Goal: Task Accomplishment & Management: Manage account settings

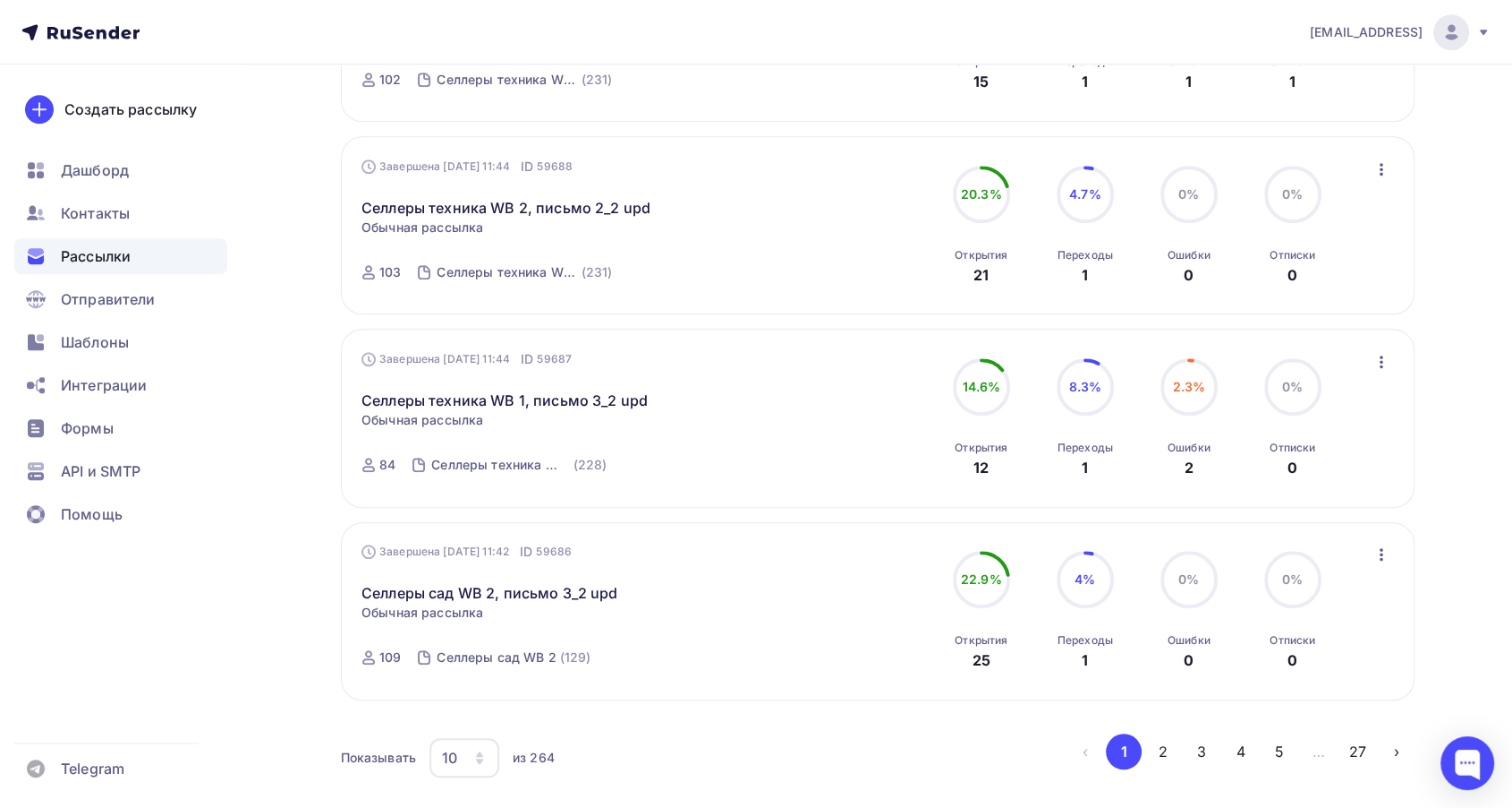
scroll to position [1595, 0]
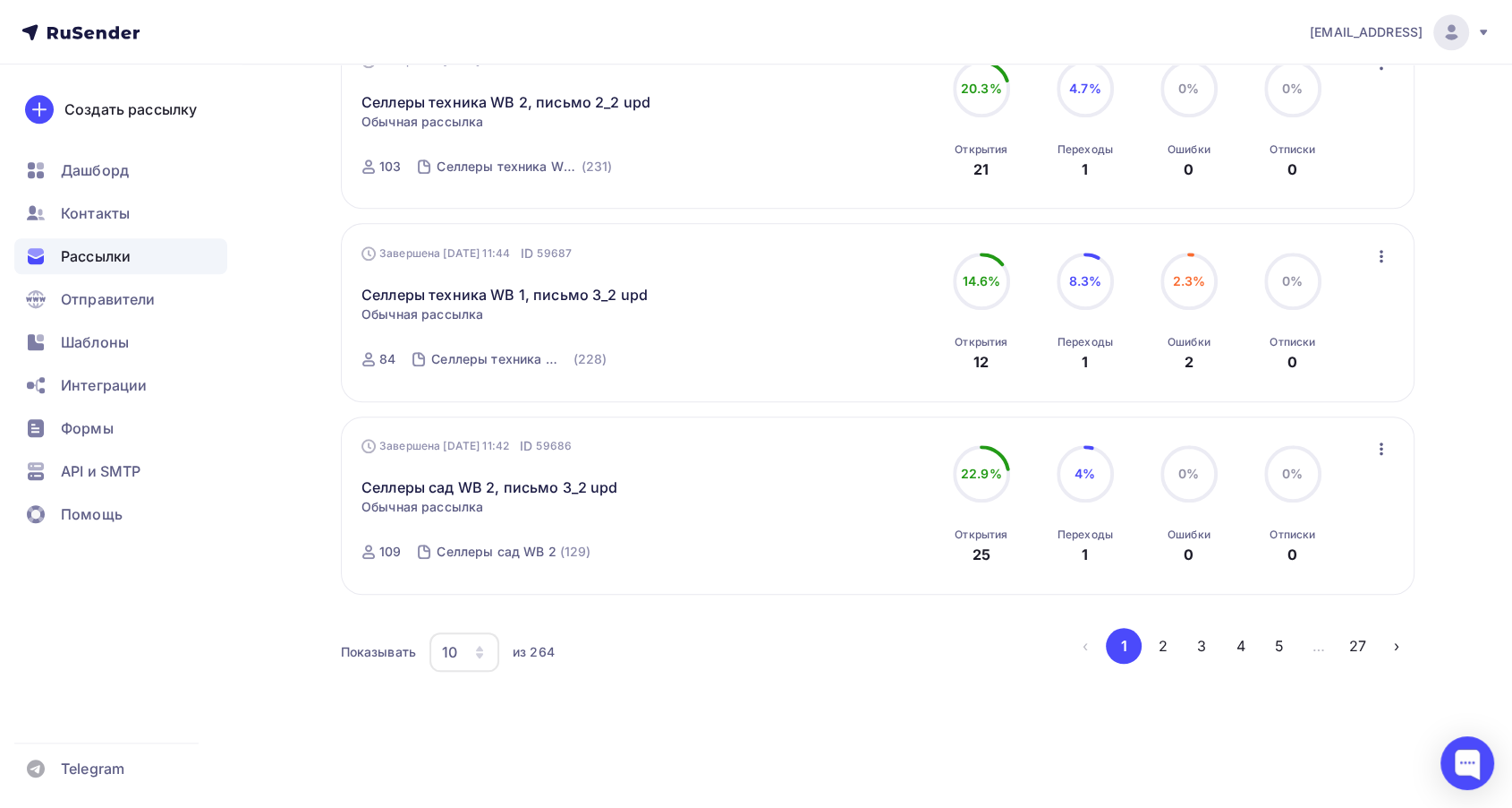
click at [1234, 642] on button "4" at bounding box center [1240, 645] width 35 height 35
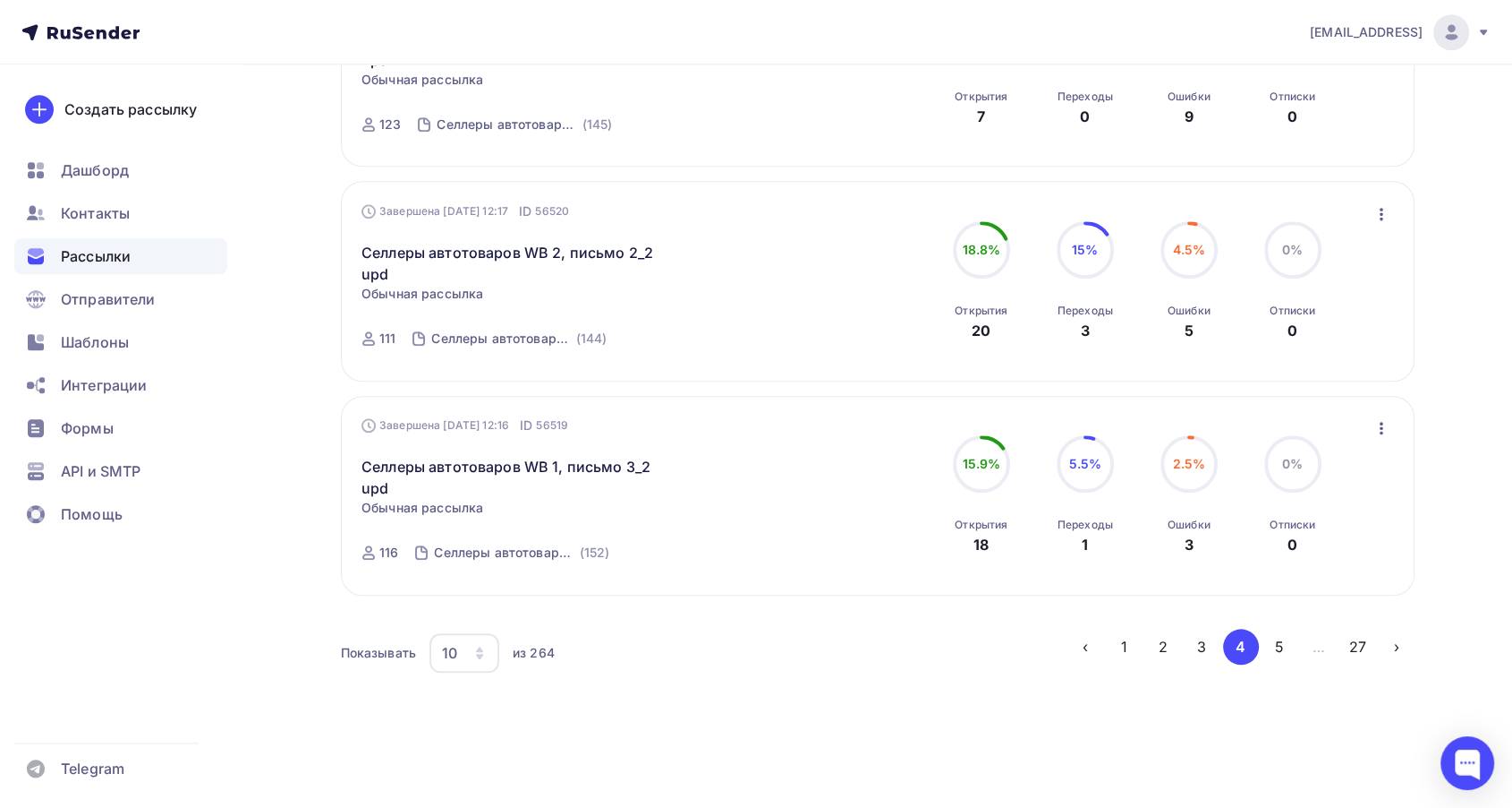
scroll to position [1788, 0]
click at [1274, 647] on button "5" at bounding box center [1279, 645] width 35 height 35
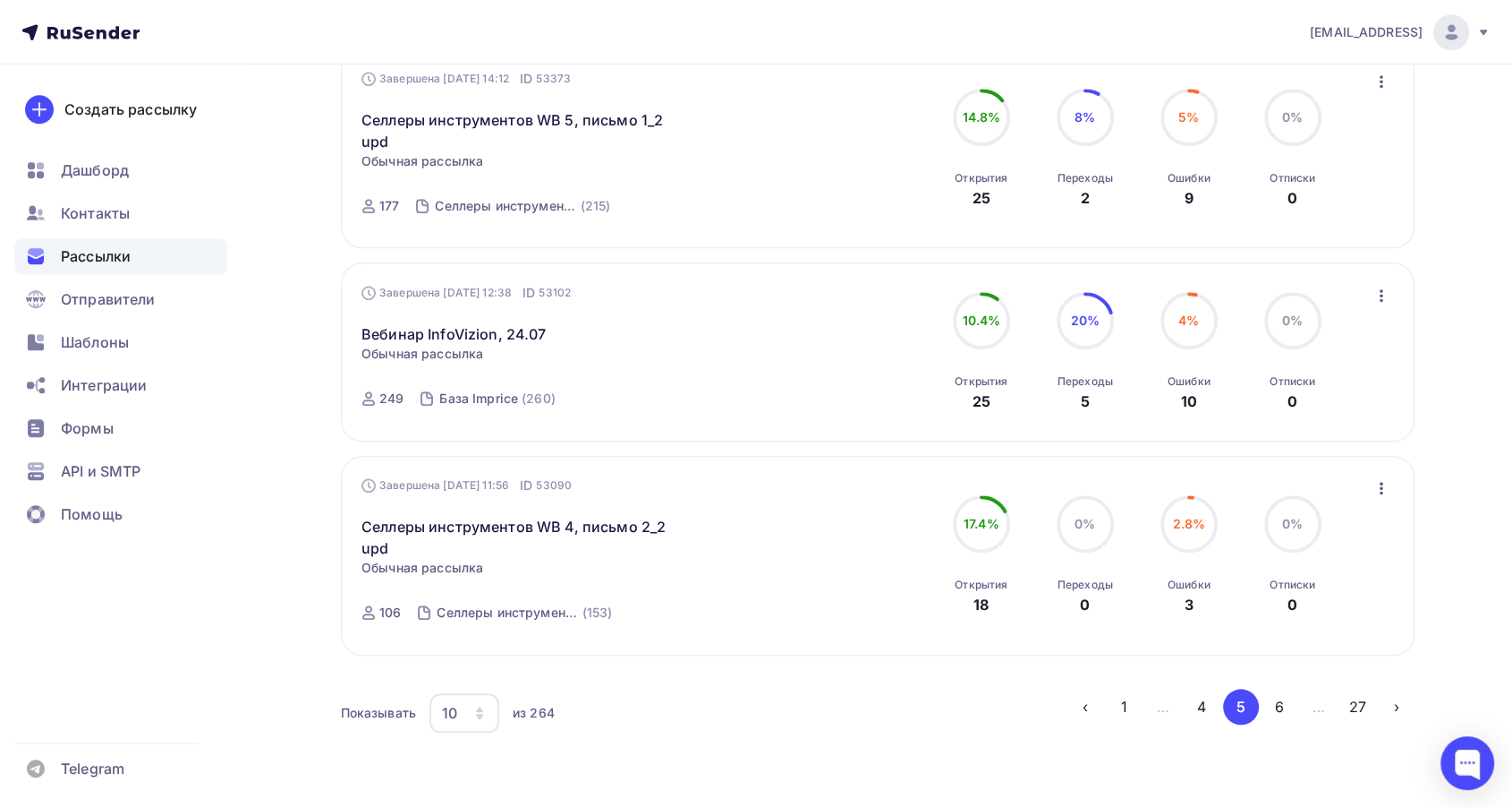
scroll to position [1791, 0]
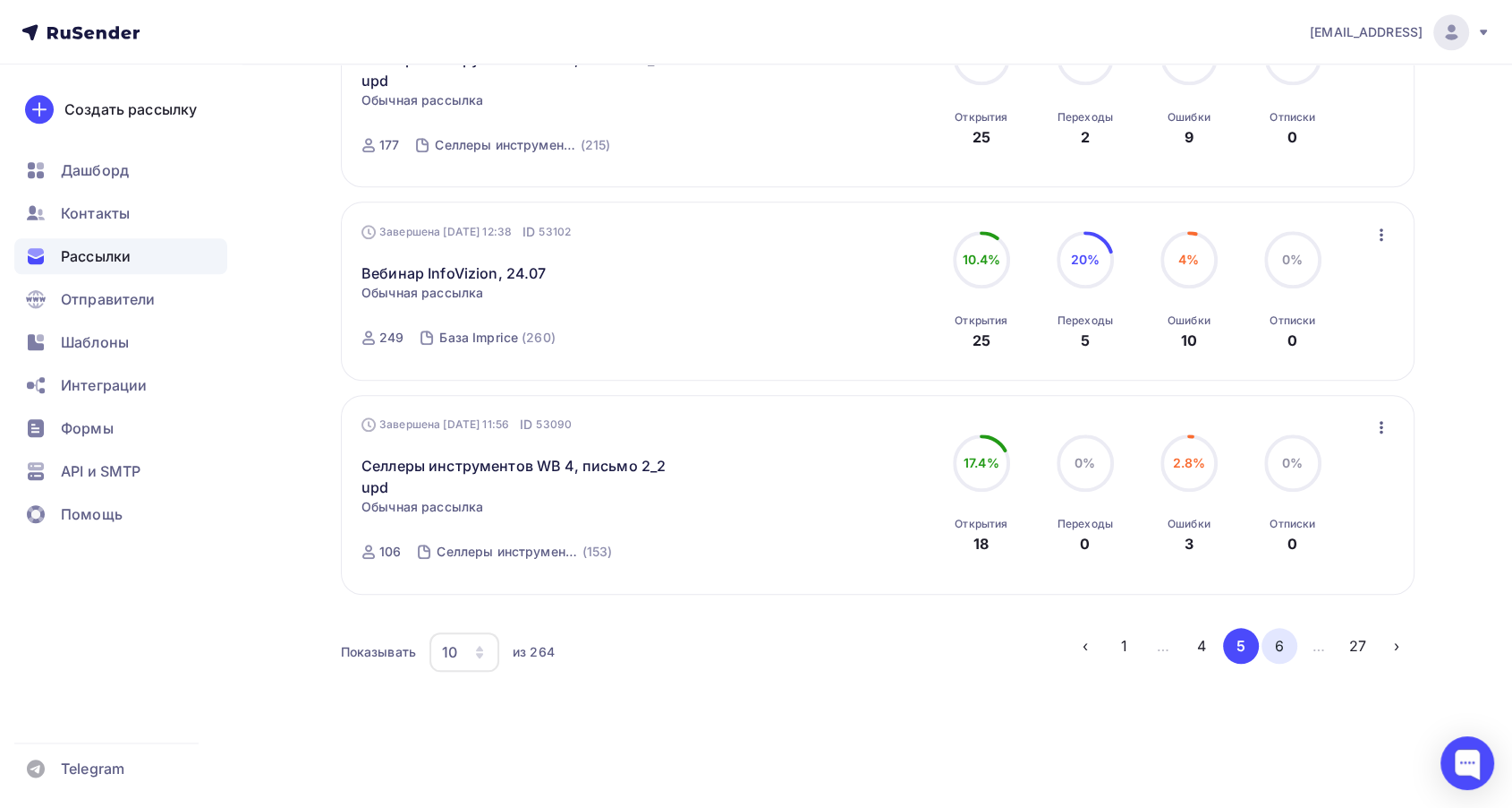
click at [1268, 639] on button "6" at bounding box center [1279, 645] width 35 height 35
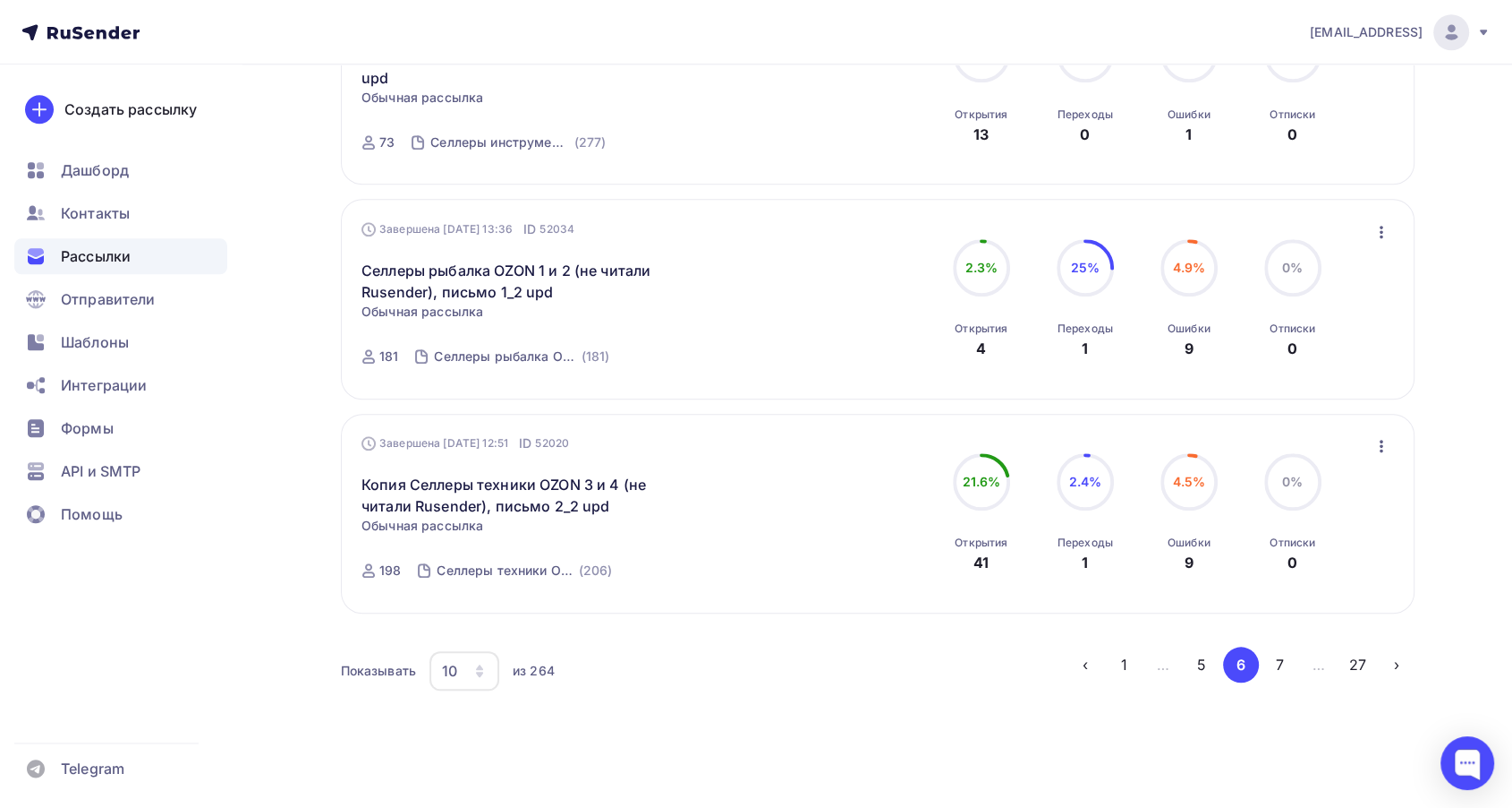
scroll to position [1809, 0]
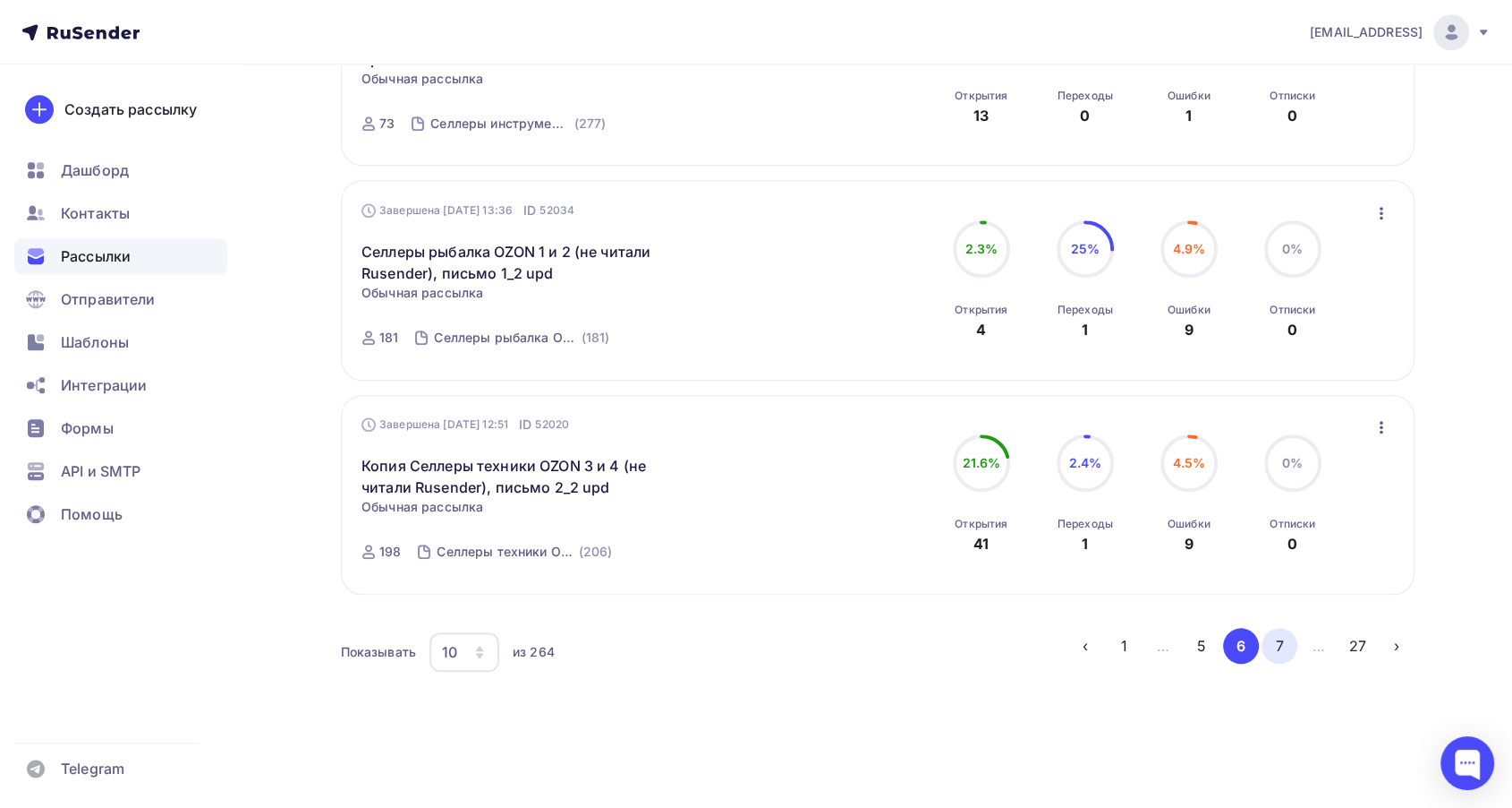
click at [1281, 639] on button "7" at bounding box center [1279, 645] width 35 height 35
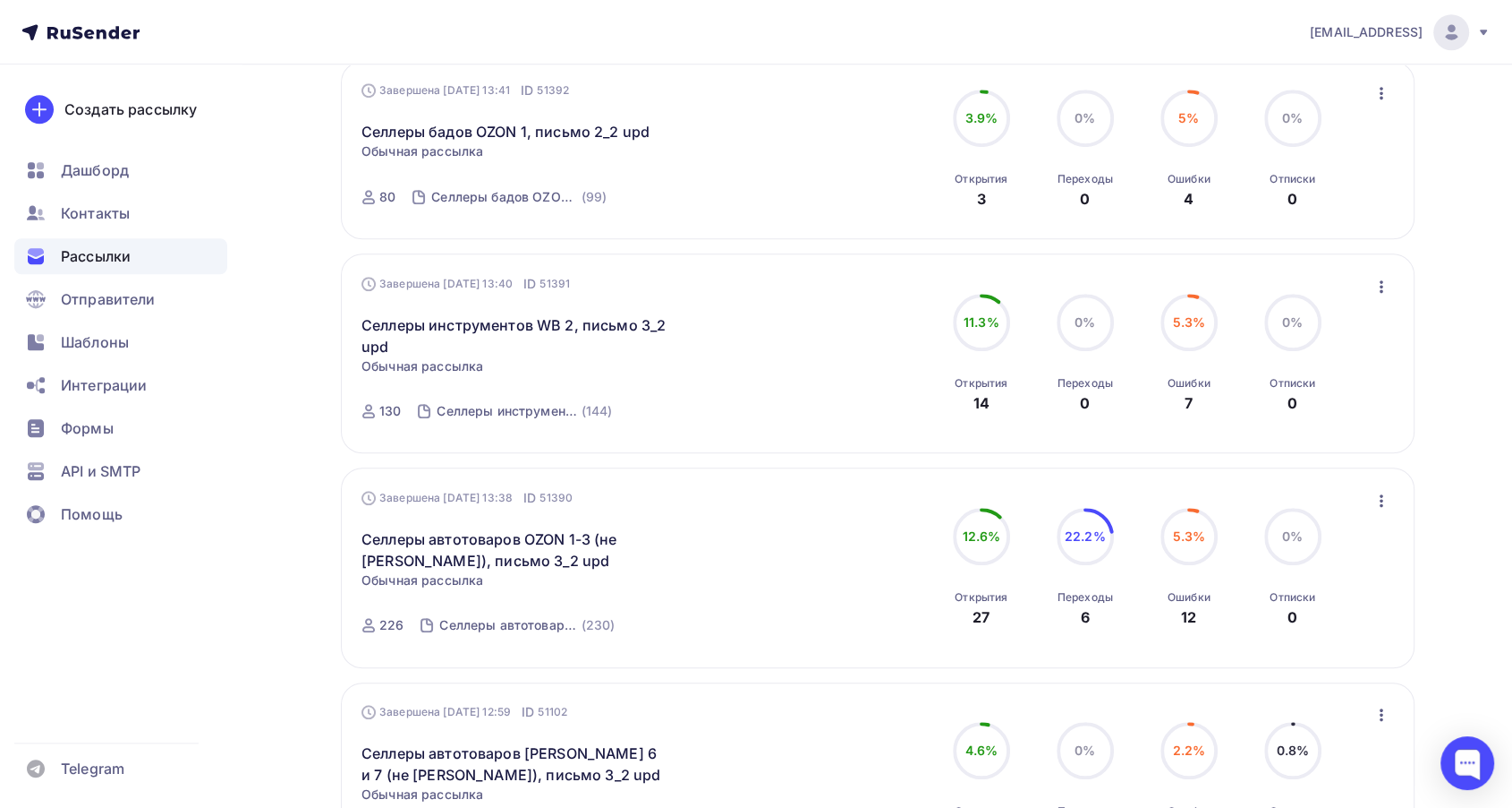
scroll to position [1365, 0]
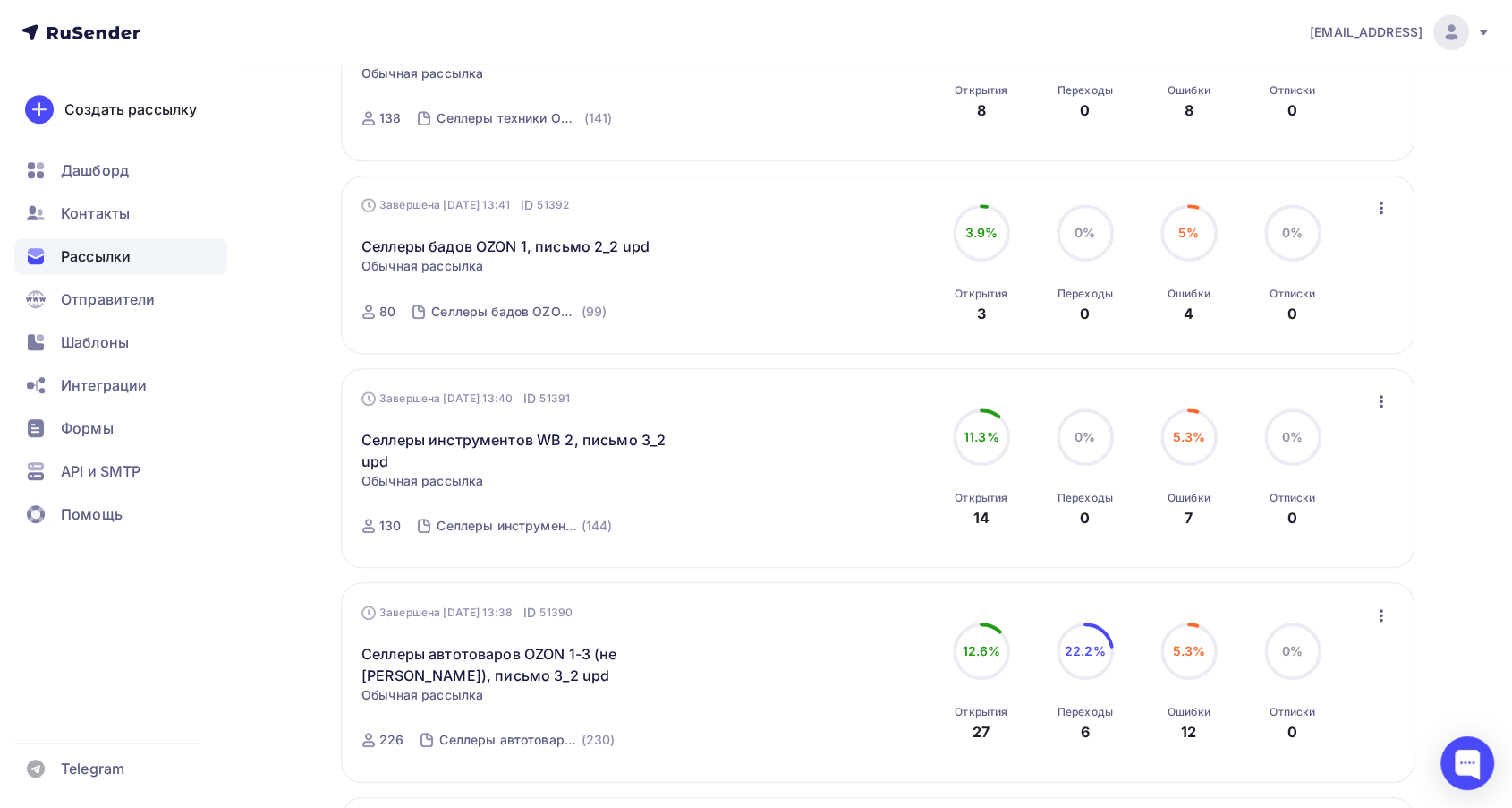
click at [107, 249] on span "Рассылки" at bounding box center [95, 256] width 70 height 21
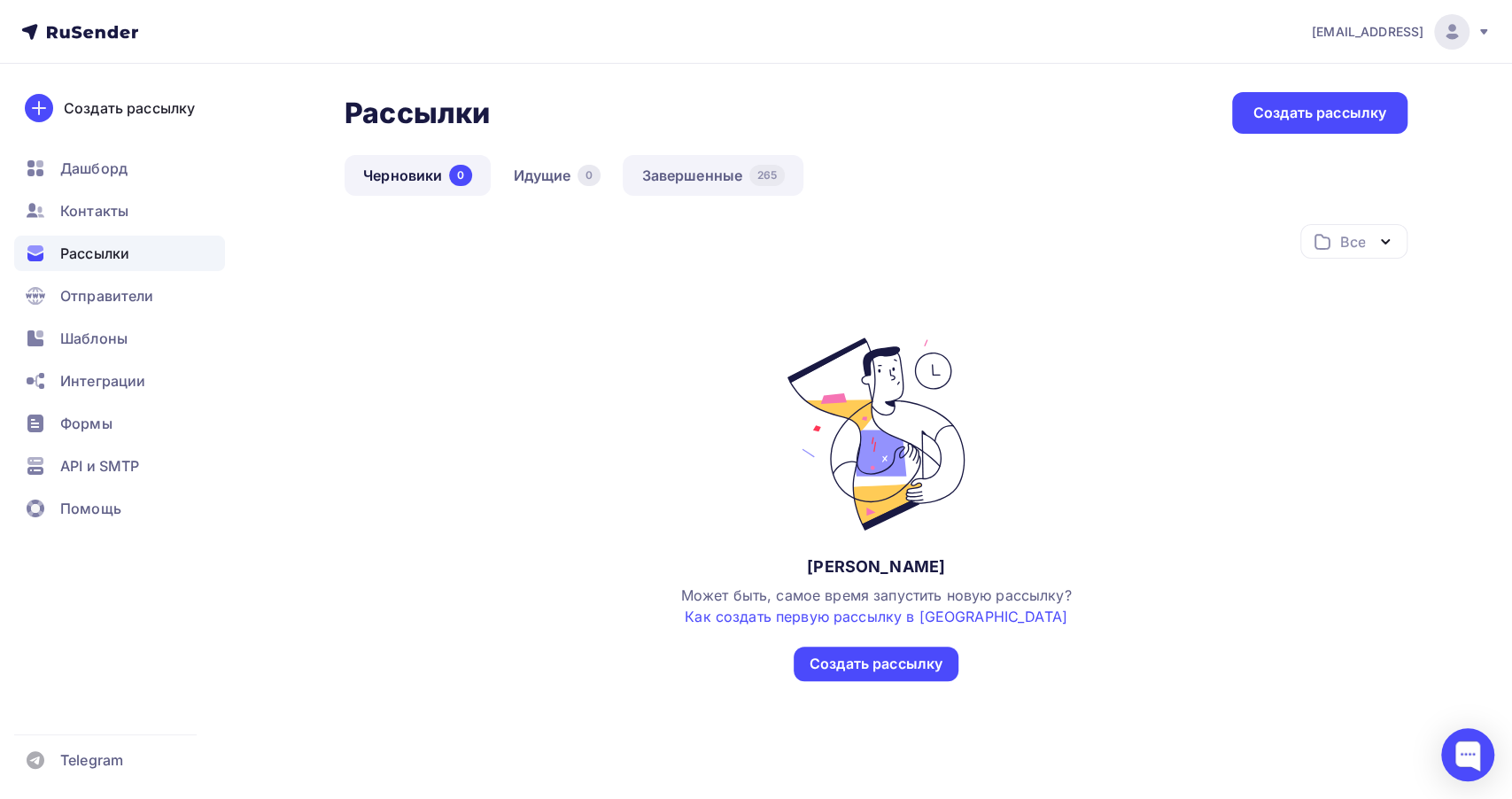
click at [740, 172] on link "Завершенные 265" at bounding box center [713, 175] width 180 height 41
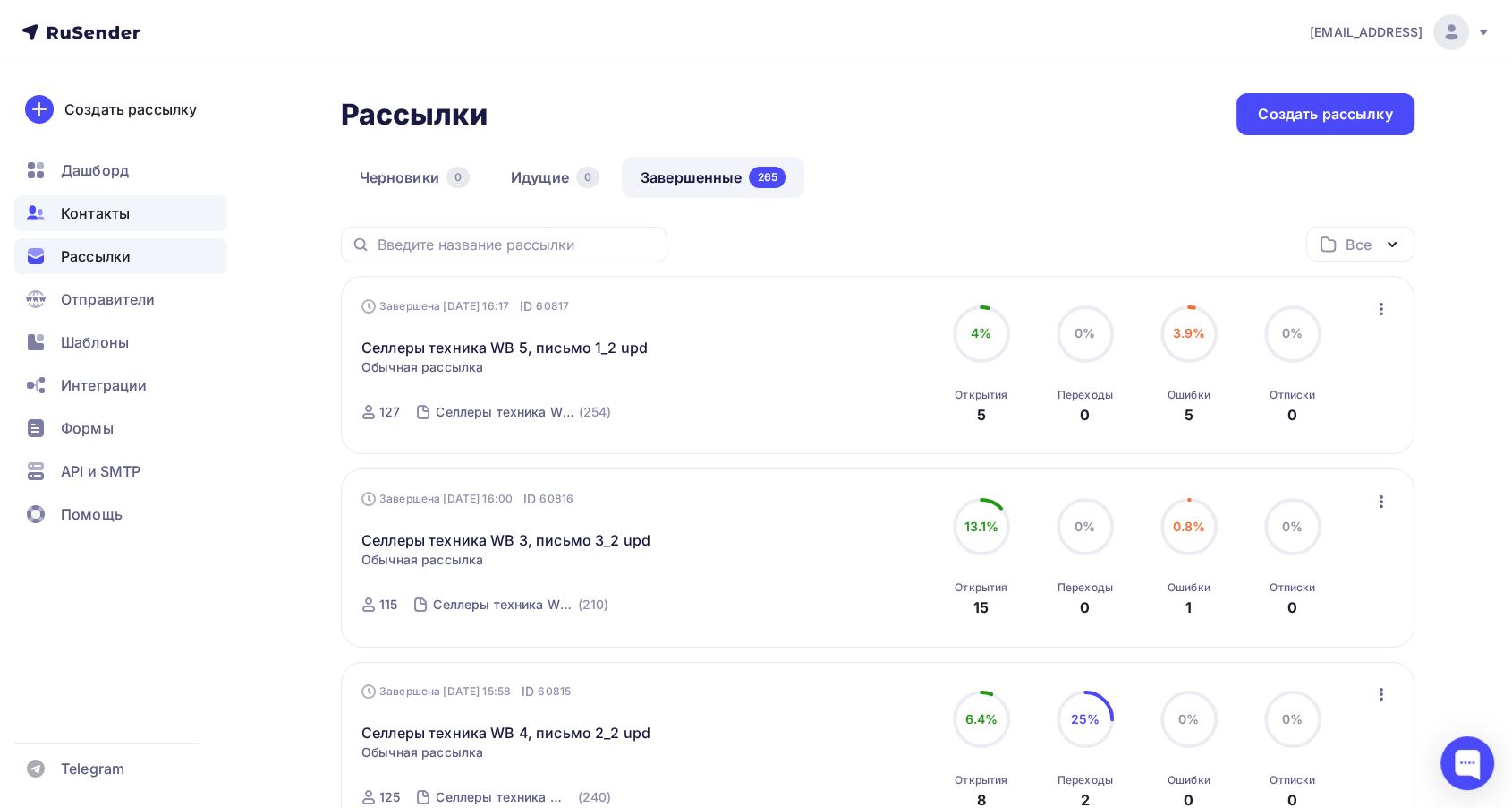
click at [101, 203] on span "Контакты" at bounding box center [95, 213] width 69 height 21
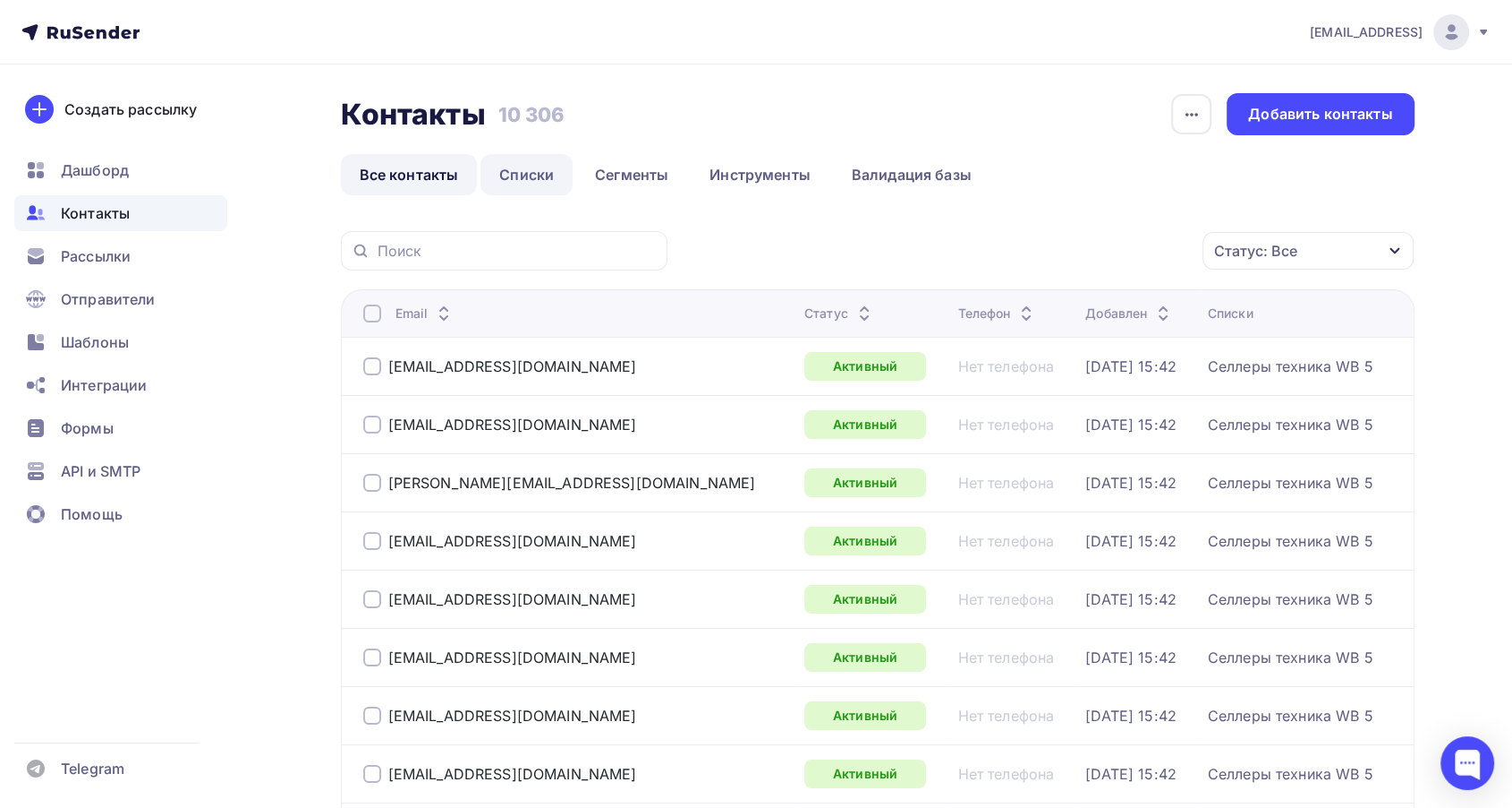
click at [538, 182] on link "Списки" at bounding box center [526, 174] width 93 height 41
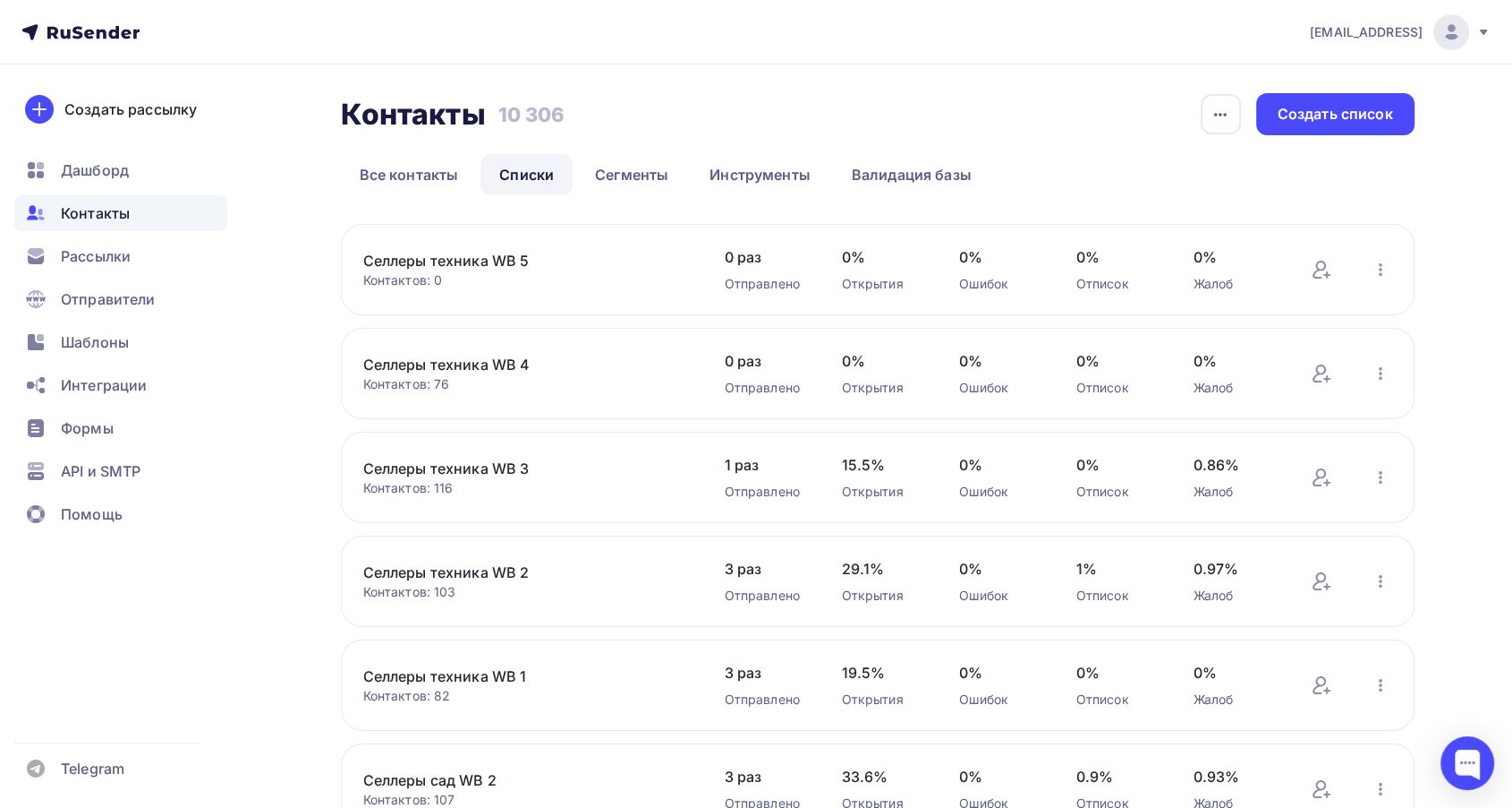
drag, startPoint x: 356, startPoint y: 261, endPoint x: 539, endPoint y: 254, distance: 183.1
click at [539, 254] on div "Селлеры техника WB 5 Контактов: 0 Добавить контакты Переименовать список Скачат…" at bounding box center [877, 269] width 1074 height 92
copy link "Селлеры техника WB 5"
click at [1369, 114] on div "Создать список" at bounding box center [1335, 115] width 116 height 21
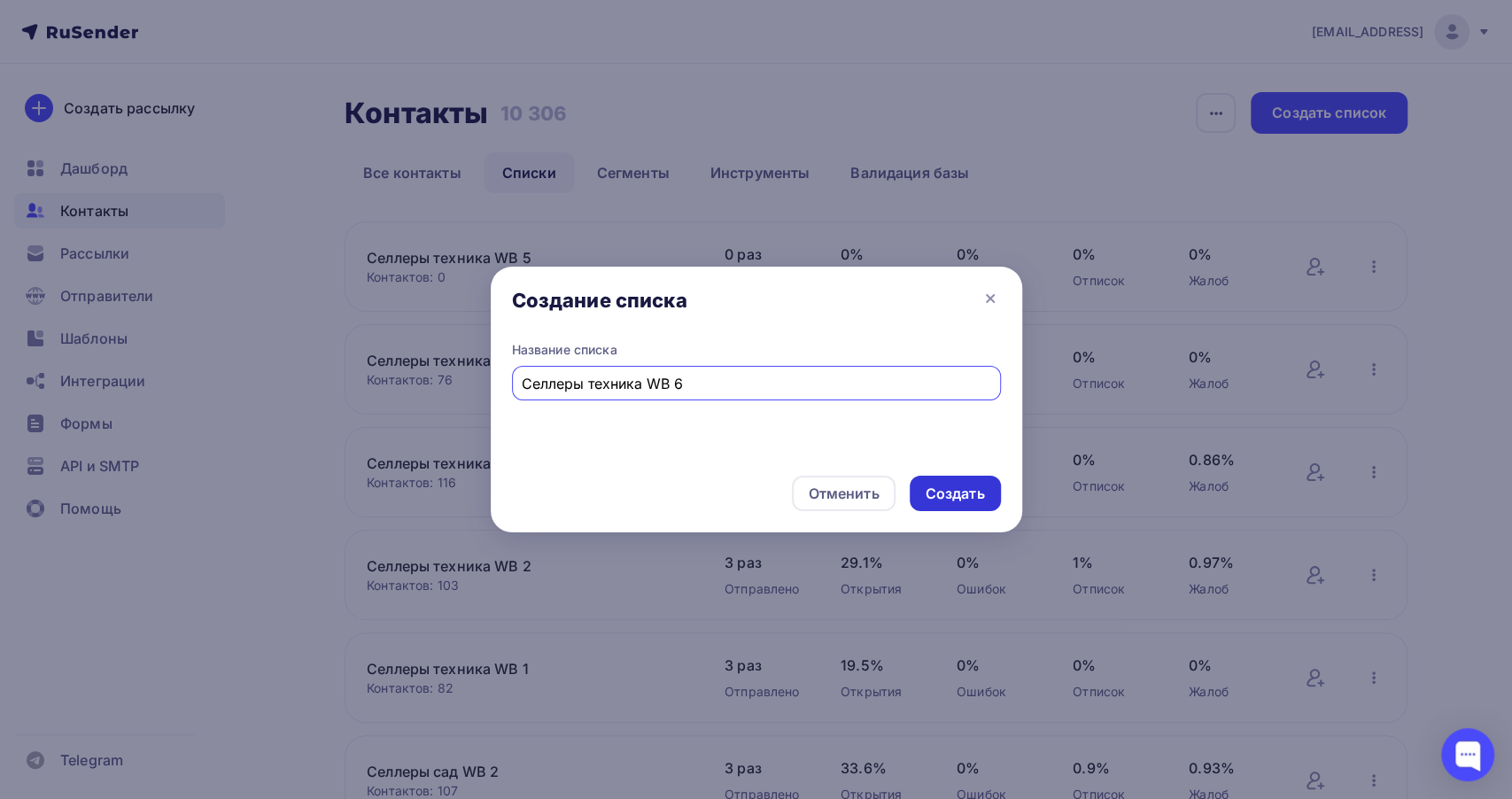
type input "Селлеры техника WB 6"
click at [927, 488] on div "Создать" at bounding box center [955, 494] width 60 height 21
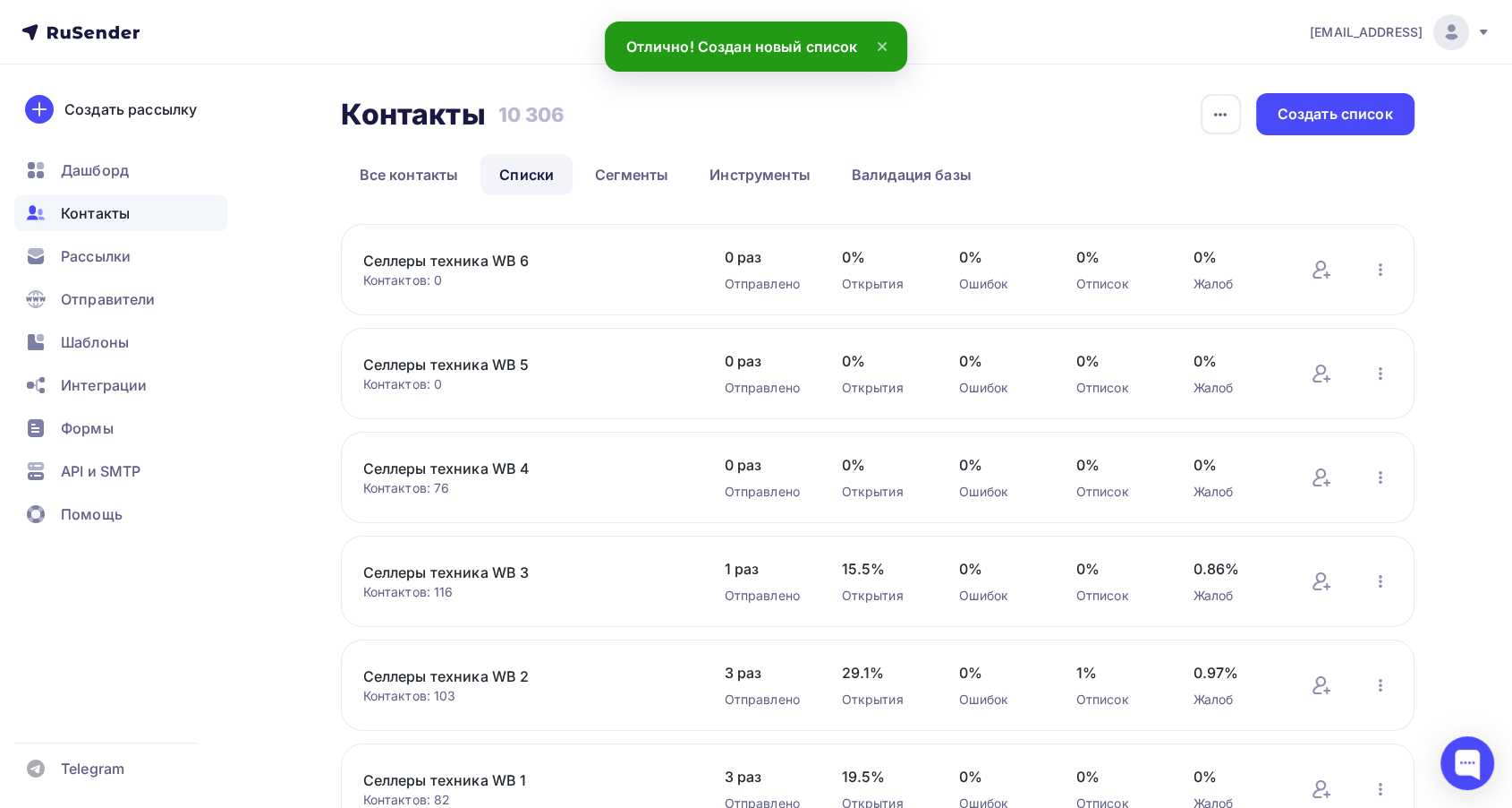
click at [508, 260] on link "Селлеры техника WB 6" at bounding box center [515, 261] width 304 height 21
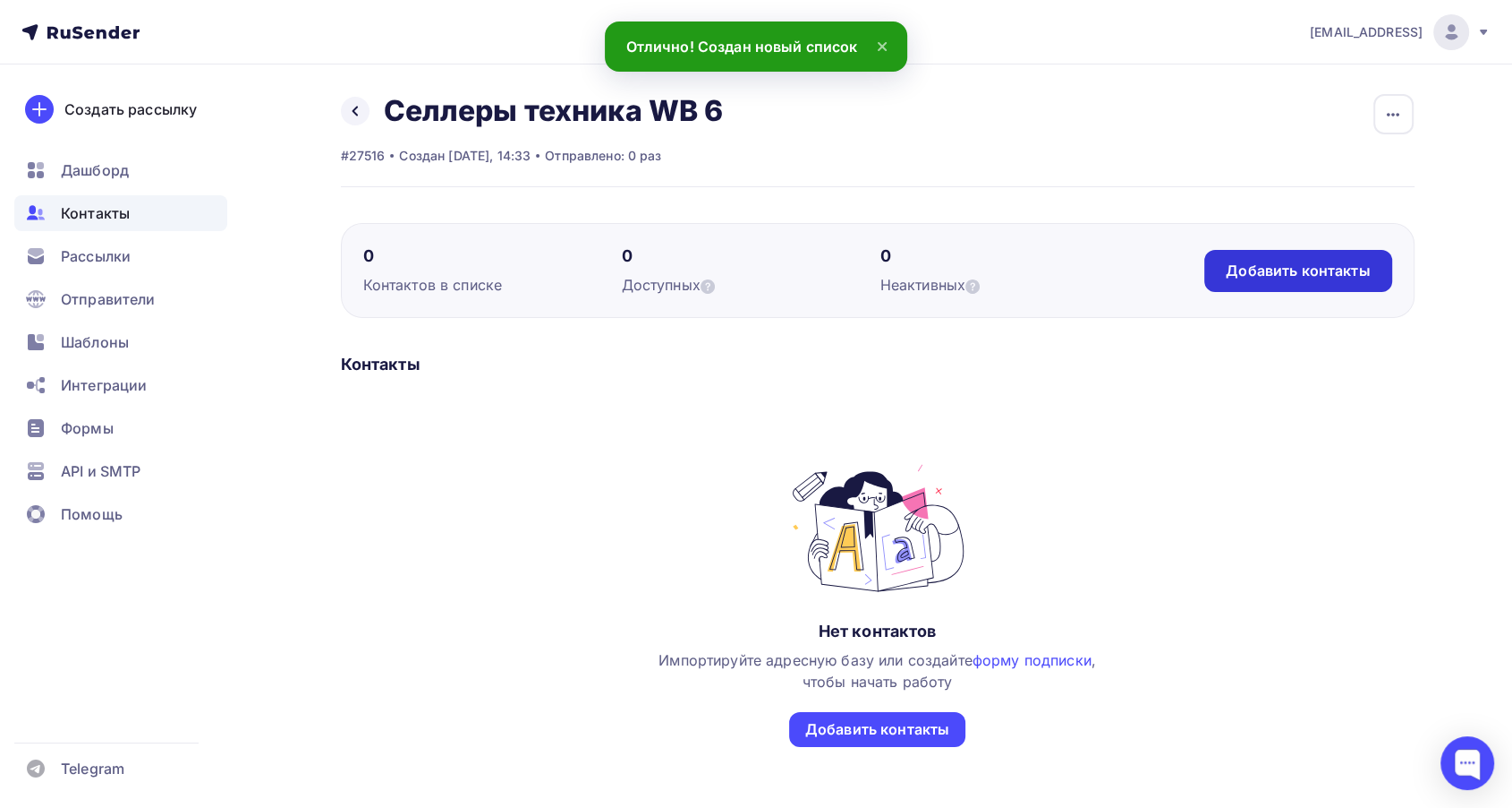
click at [1364, 262] on div "Добавить контакты" at bounding box center [1297, 271] width 144 height 21
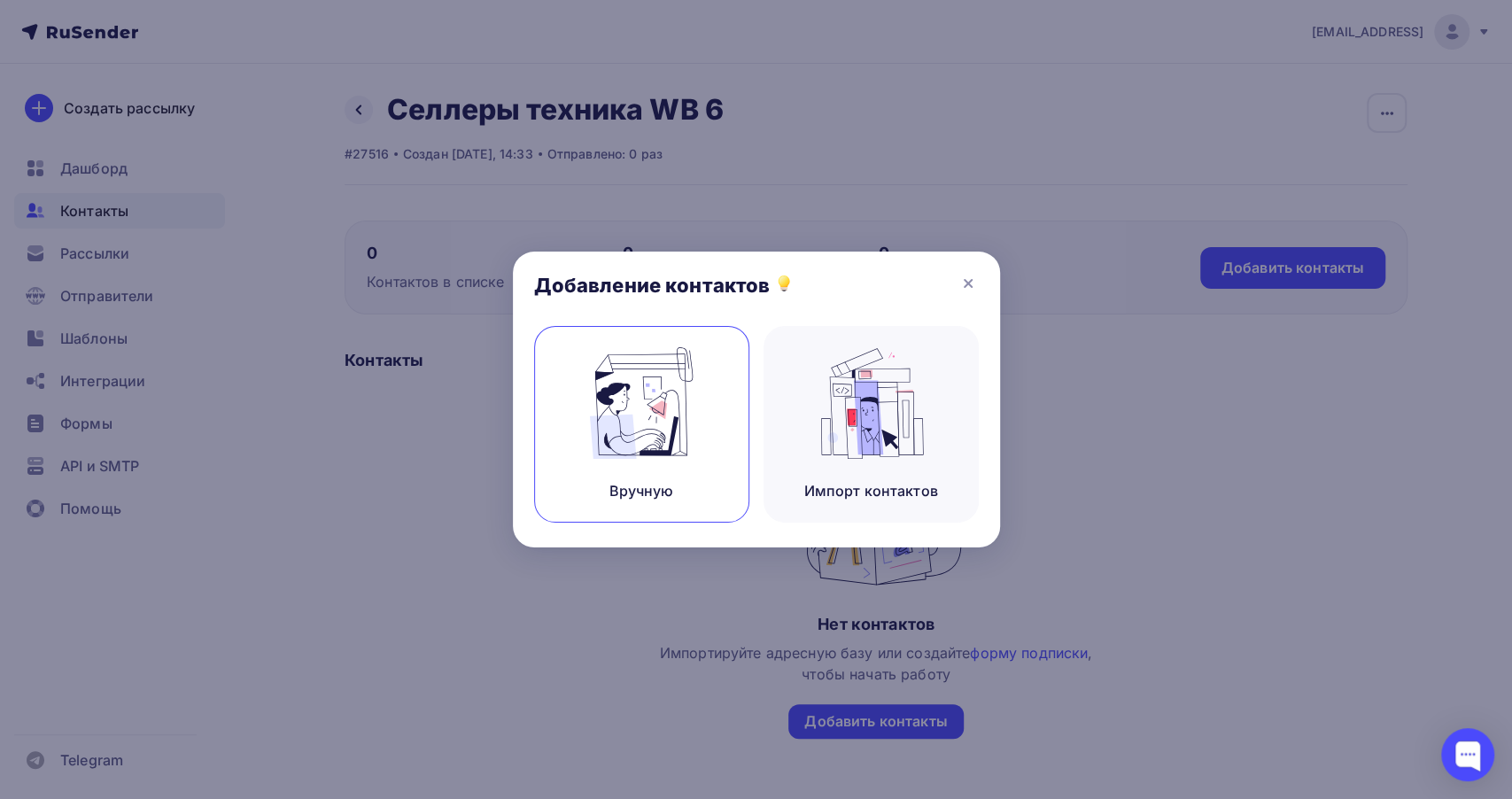
click at [670, 449] on img at bounding box center [642, 402] width 119 height 111
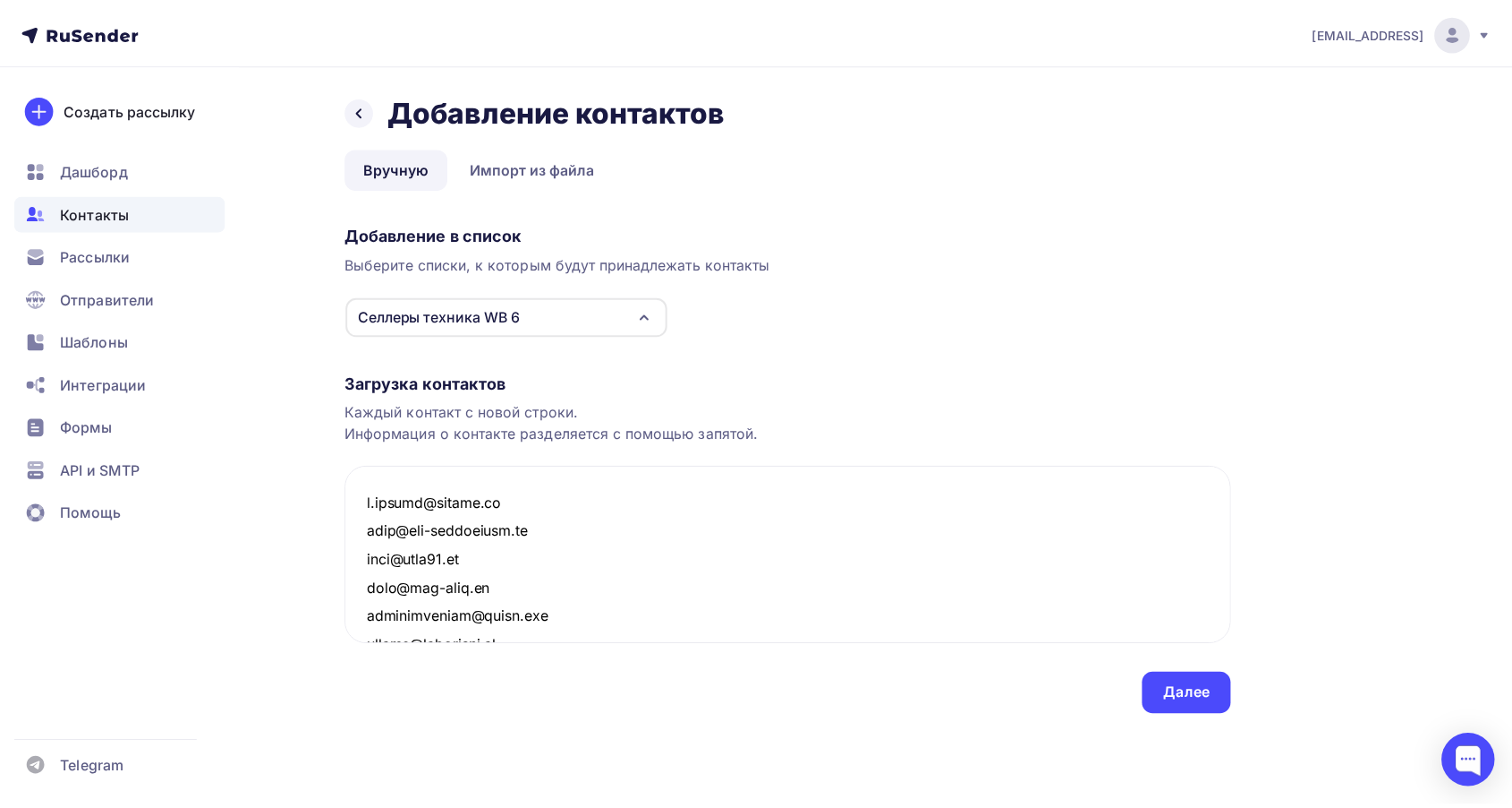
scroll to position [4852, 0]
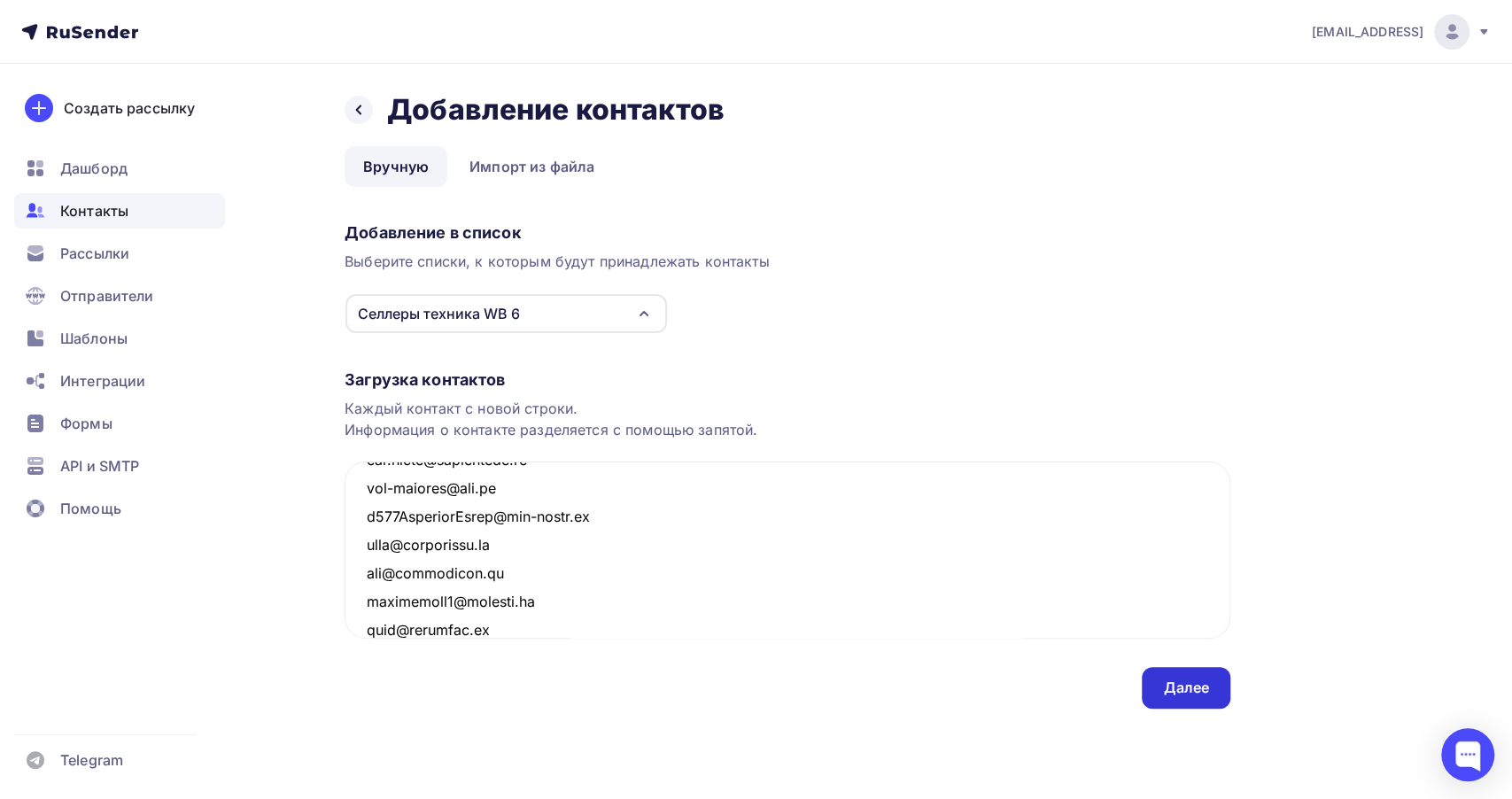
type textarea "[EMAIL_ADDRESS][DOMAIN_NAME] [EMAIL_ADDRESS][DOMAIN_NAME] [EMAIL_ADDRESS][DOMAI…"
click at [1184, 686] on div "Далее" at bounding box center [1186, 688] width 46 height 21
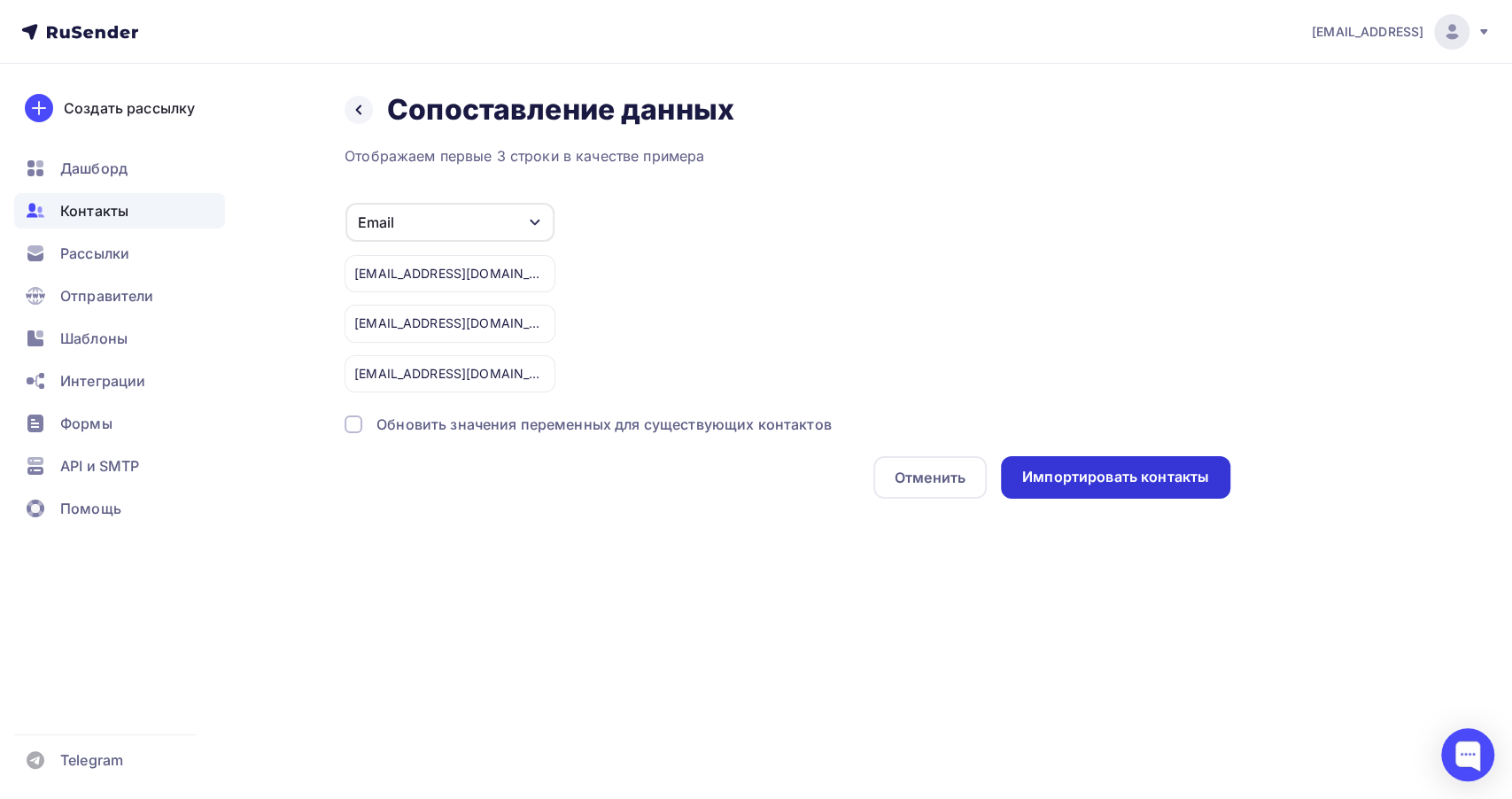
click at [1164, 474] on div "Импортировать контакты" at bounding box center [1116, 477] width 187 height 21
